Goal: Task Accomplishment & Management: Manage account settings

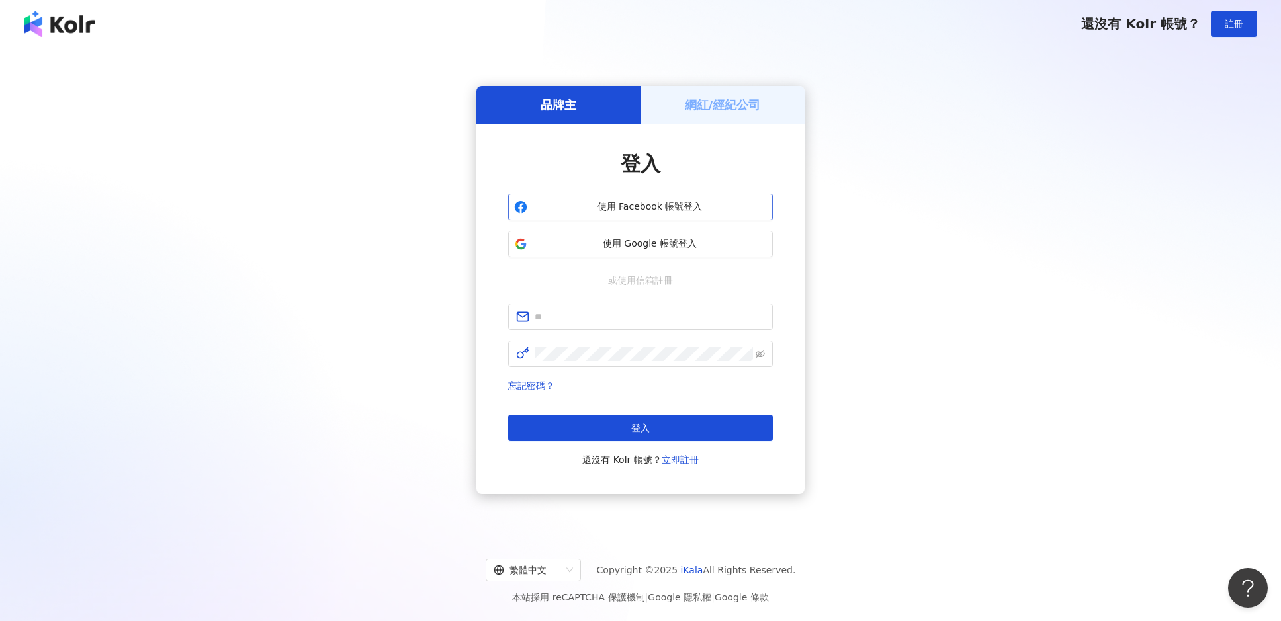
click at [587, 203] on span "使用 Facebook 帳號登入" at bounding box center [650, 206] width 234 height 13
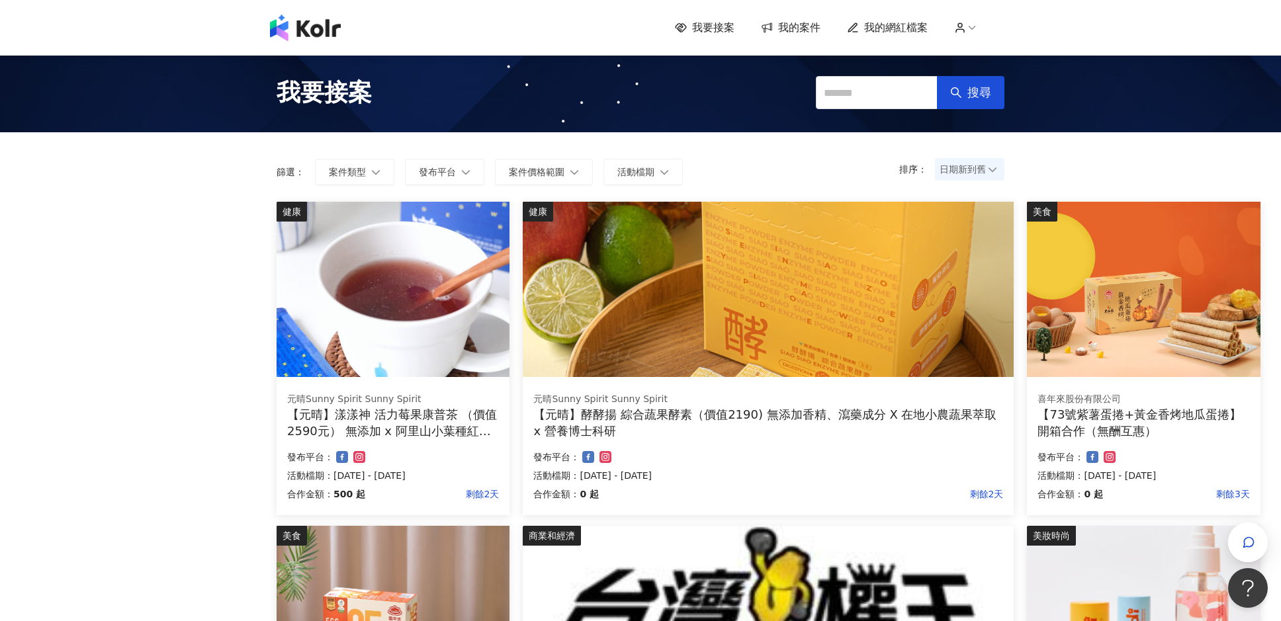
click at [986, 161] on span "日期新到舊" at bounding box center [969, 169] width 60 height 20
click at [978, 168] on span "日期新到舊" at bounding box center [969, 169] width 60 height 20
click at [967, 178] on span "日期新到舊" at bounding box center [969, 169] width 60 height 20
click at [967, 173] on span "日期新到舊" at bounding box center [969, 169] width 60 height 20
click at [957, 189] on div "排序： 日期新到舊 日期新到舊 篩選： 案件類型 發布平台 案件價格範圍 活動檔期 清除 套用" at bounding box center [640, 166] width 754 height 69
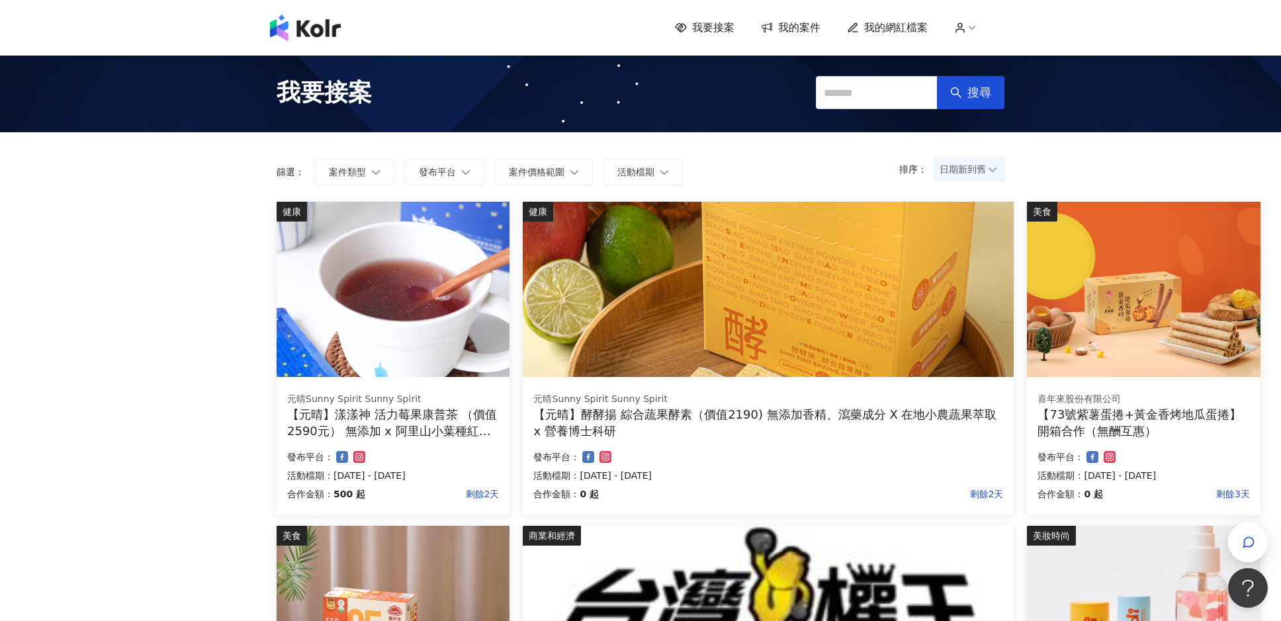
click at [957, 174] on span "日期新到舊" at bounding box center [969, 169] width 60 height 20
click at [967, 246] on div "日期新到舊" at bounding box center [969, 242] width 48 height 15
